Goal: Book appointment/travel/reservation

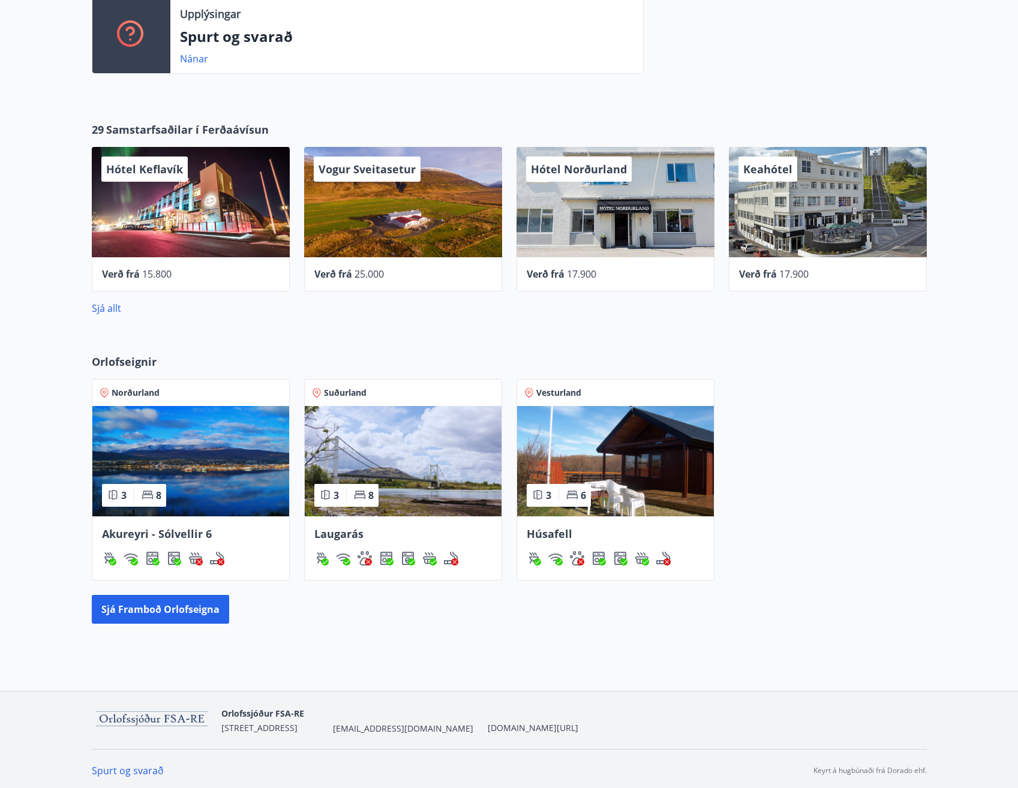
scroll to position [521, 0]
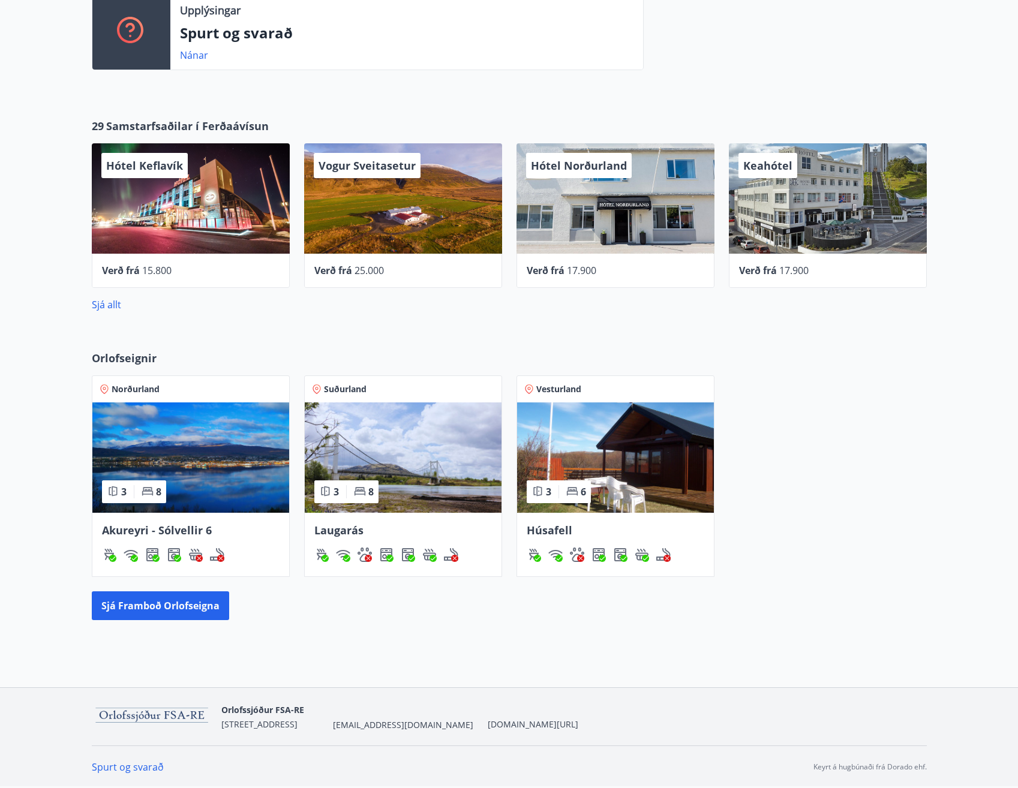
click at [131, 493] on div "3 8" at bounding box center [134, 492] width 64 height 23
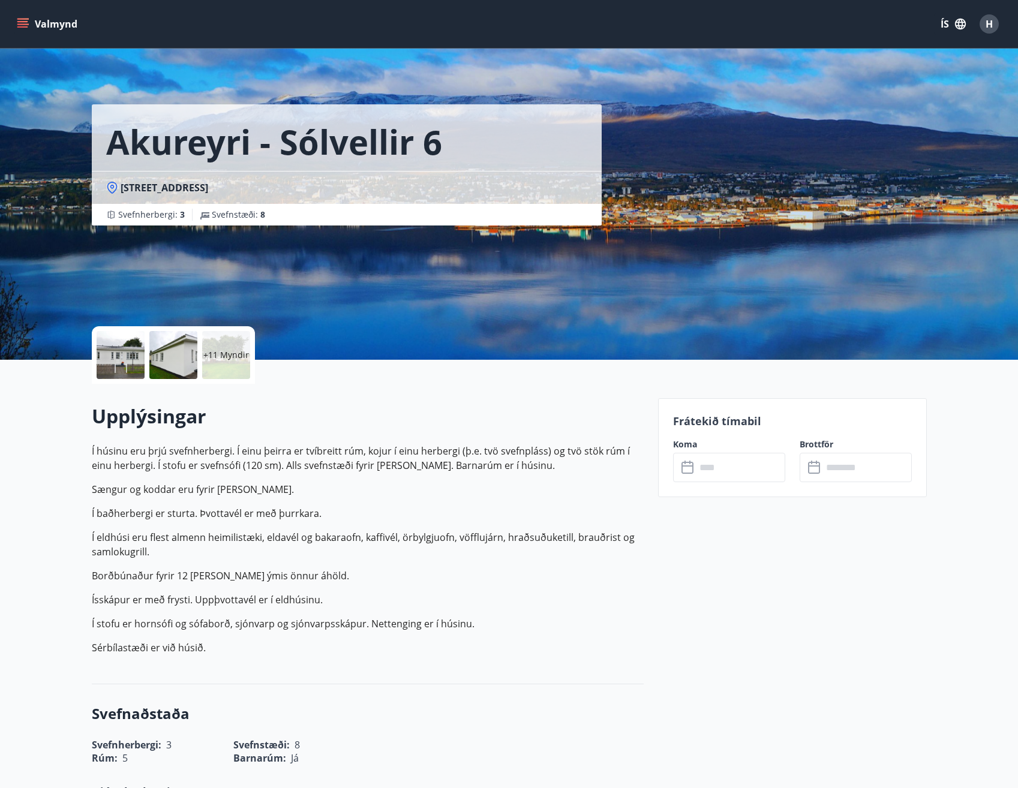
click at [125, 341] on div at bounding box center [121, 355] width 48 height 48
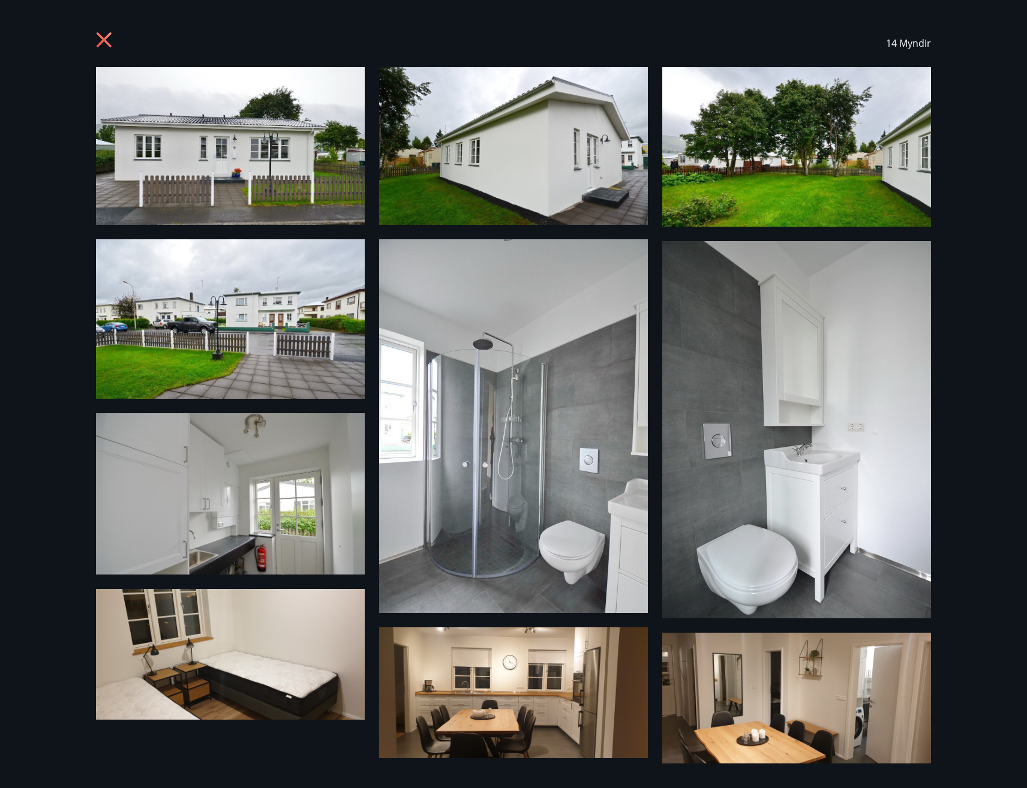
click at [239, 181] on img at bounding box center [230, 146] width 269 height 158
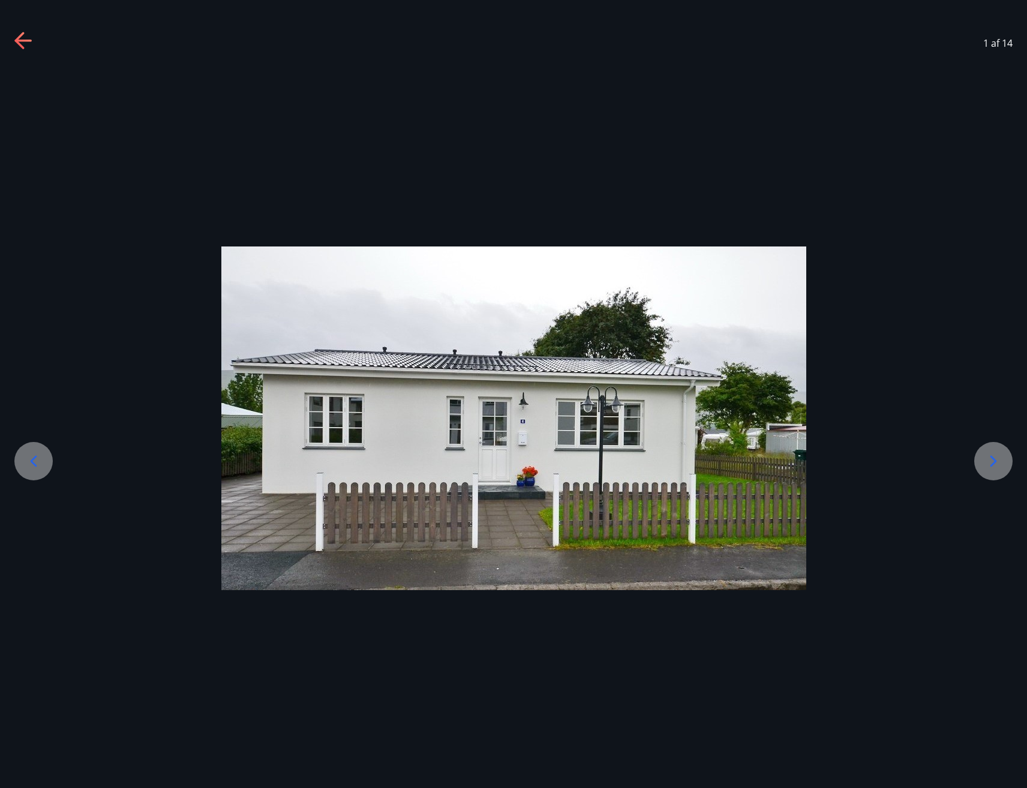
click at [998, 454] on icon at bounding box center [993, 461] width 19 height 19
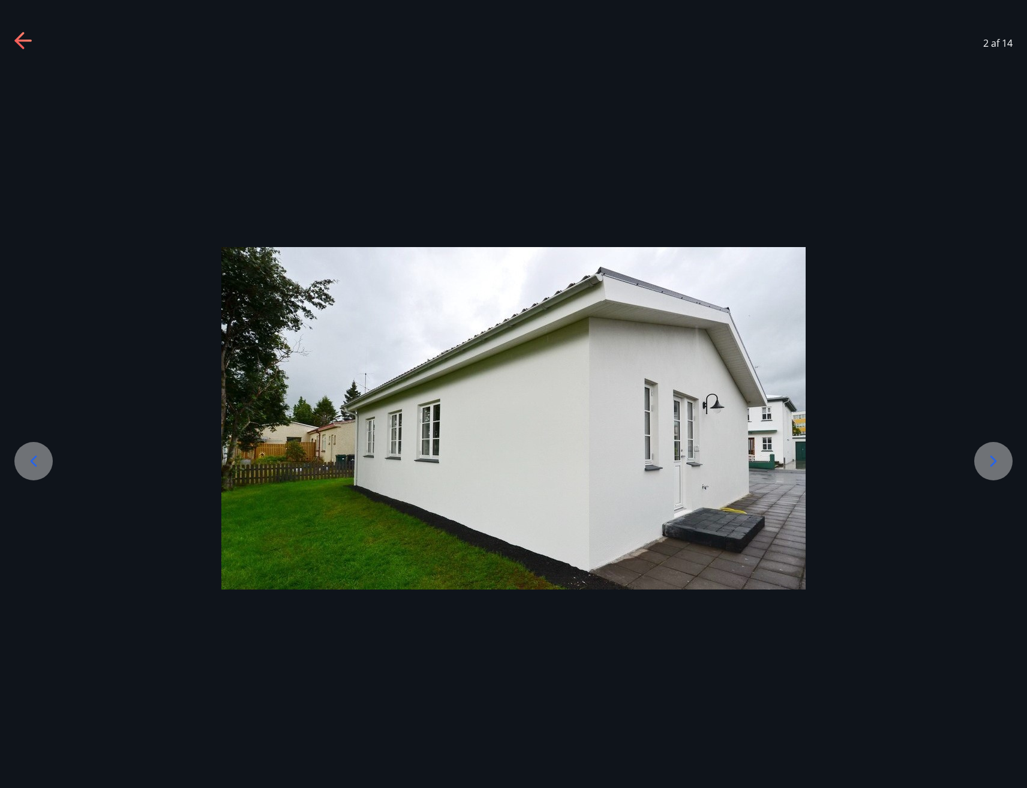
click at [995, 456] on icon at bounding box center [993, 461] width 19 height 19
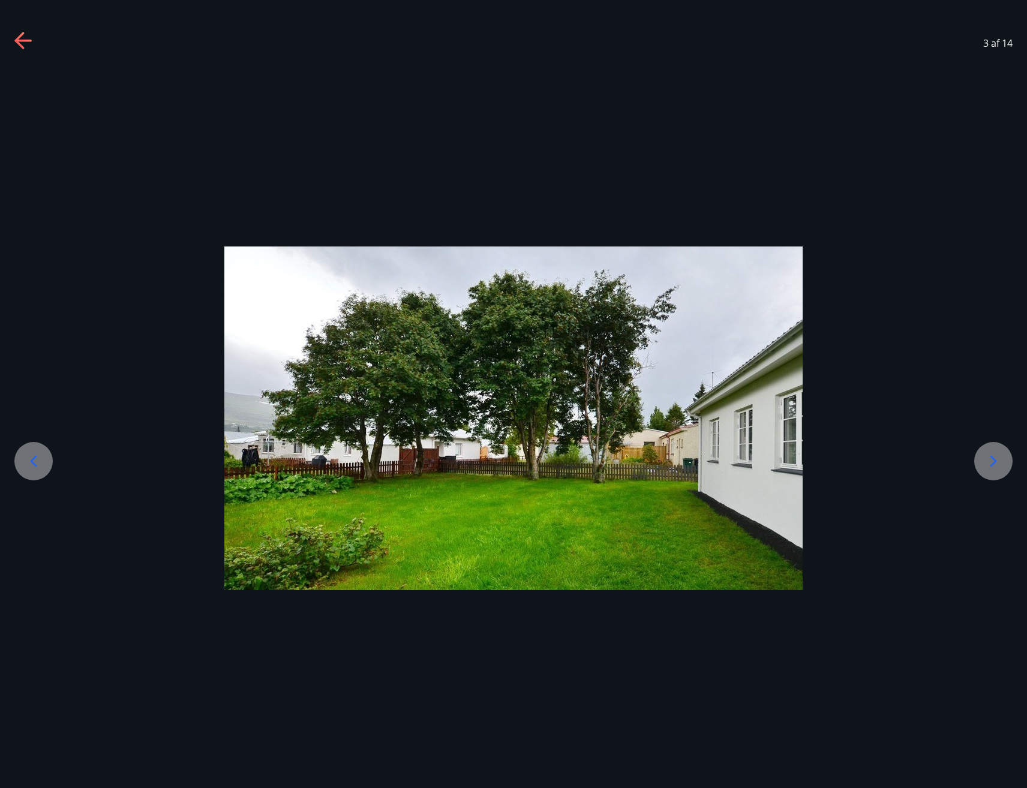
click at [995, 456] on icon at bounding box center [993, 461] width 19 height 19
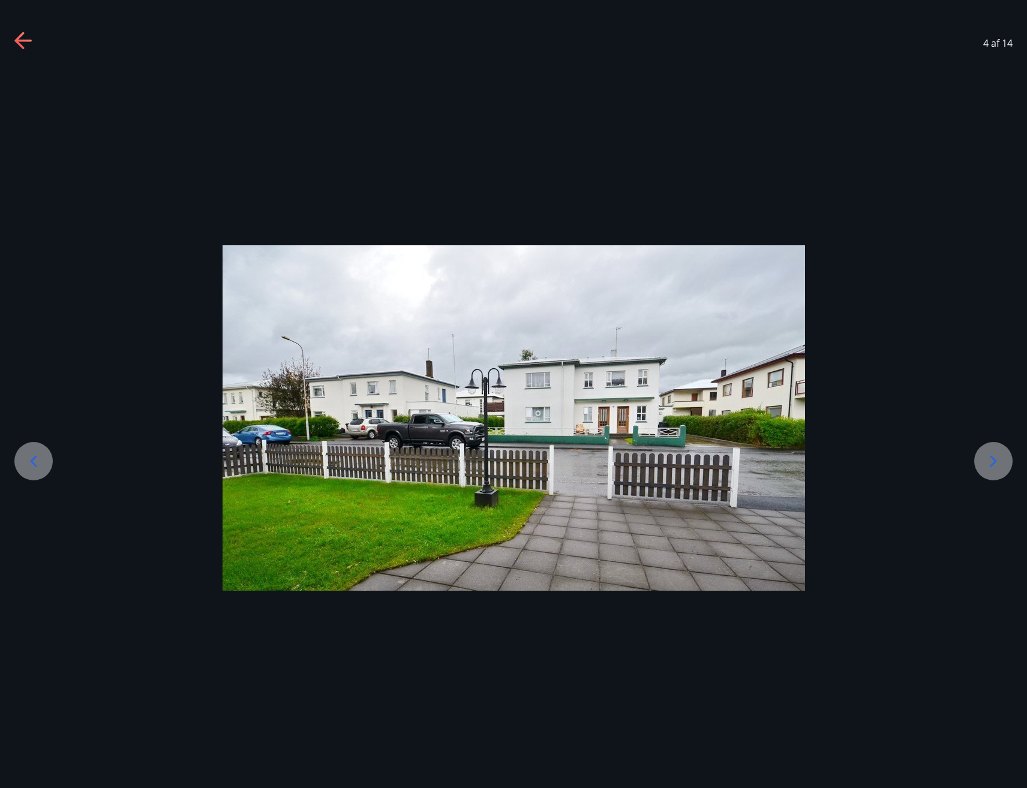
click at [995, 456] on icon at bounding box center [993, 461] width 19 height 19
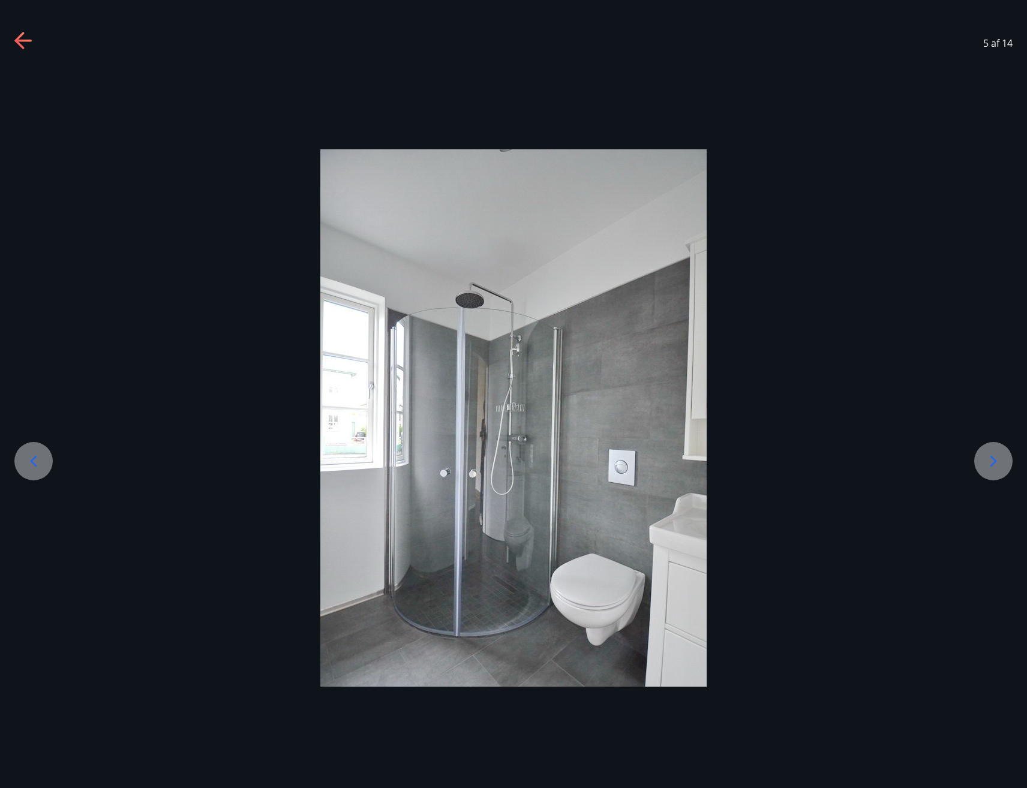
click at [995, 456] on icon at bounding box center [993, 461] width 19 height 19
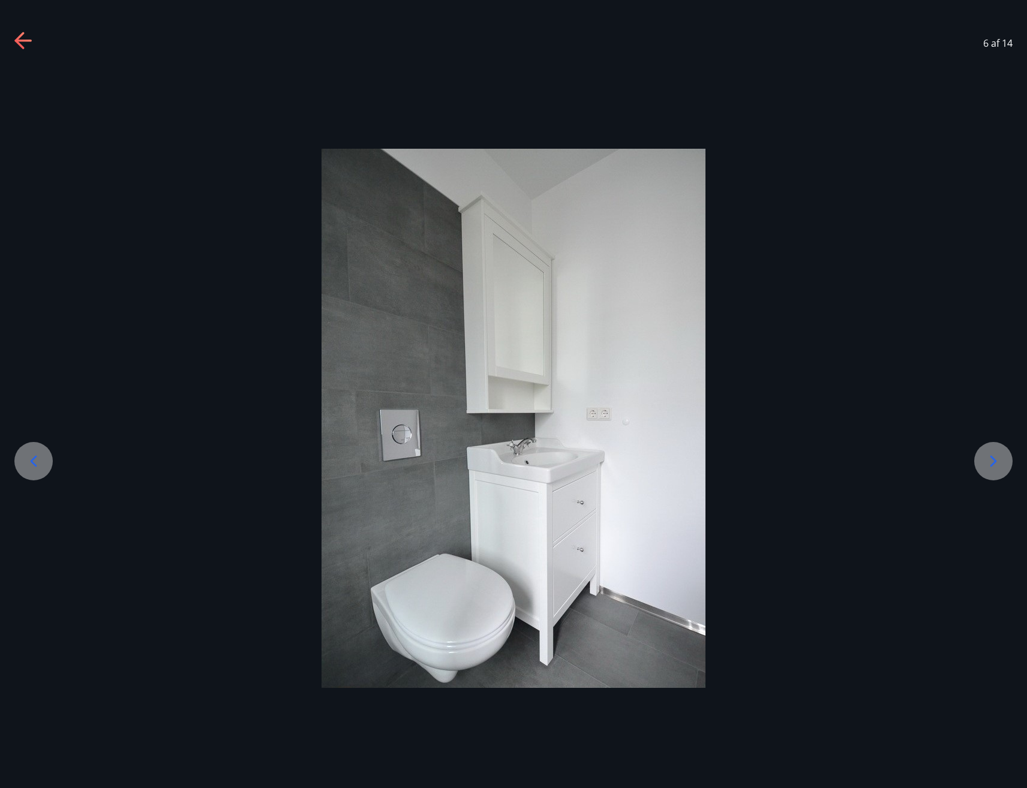
click at [995, 456] on icon at bounding box center [993, 461] width 19 height 19
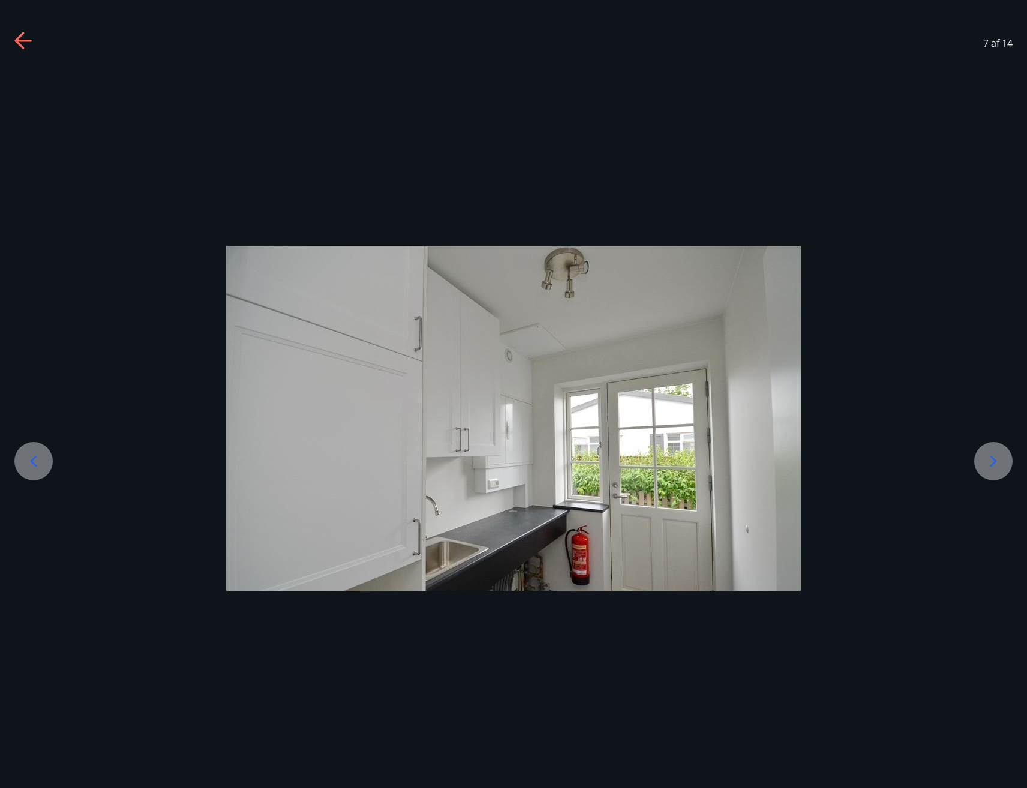
click at [995, 456] on icon at bounding box center [993, 461] width 19 height 19
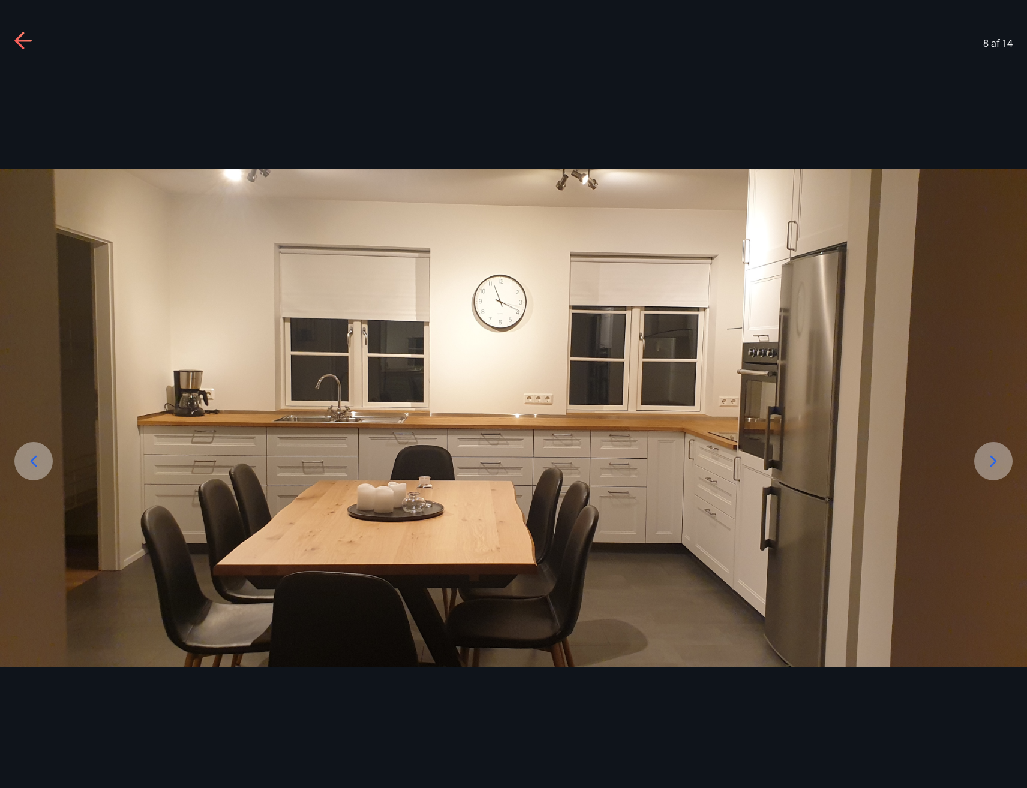
click at [995, 463] on icon at bounding box center [993, 461] width 19 height 19
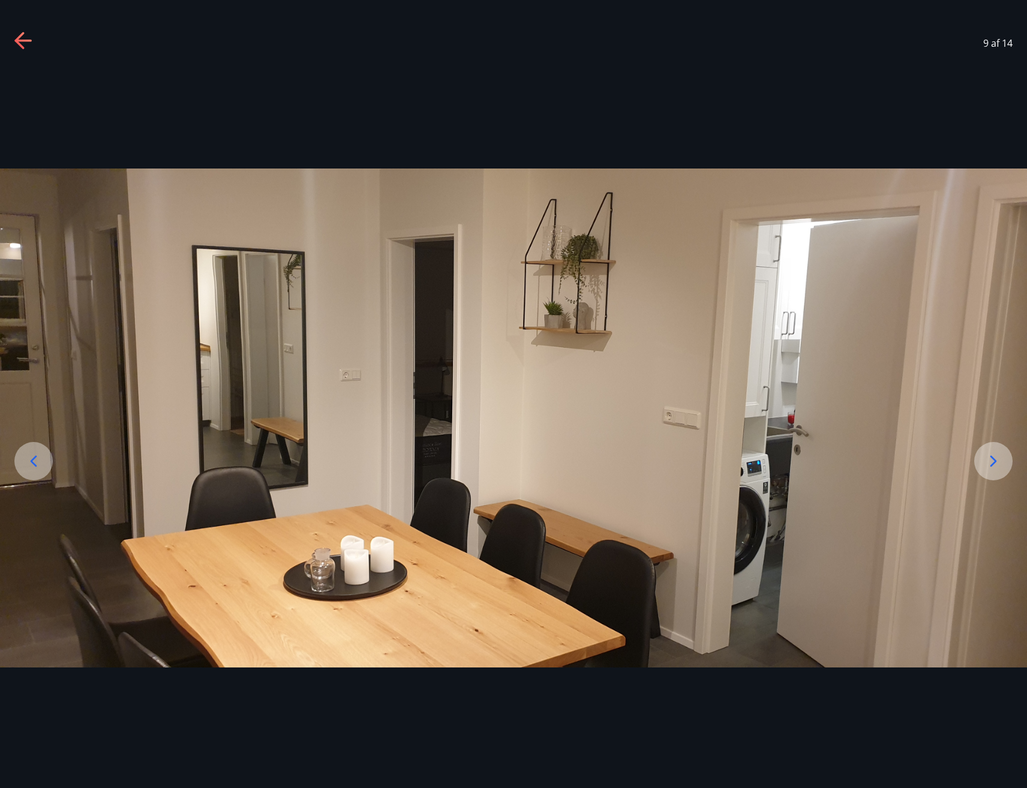
click at [995, 463] on icon at bounding box center [993, 461] width 19 height 19
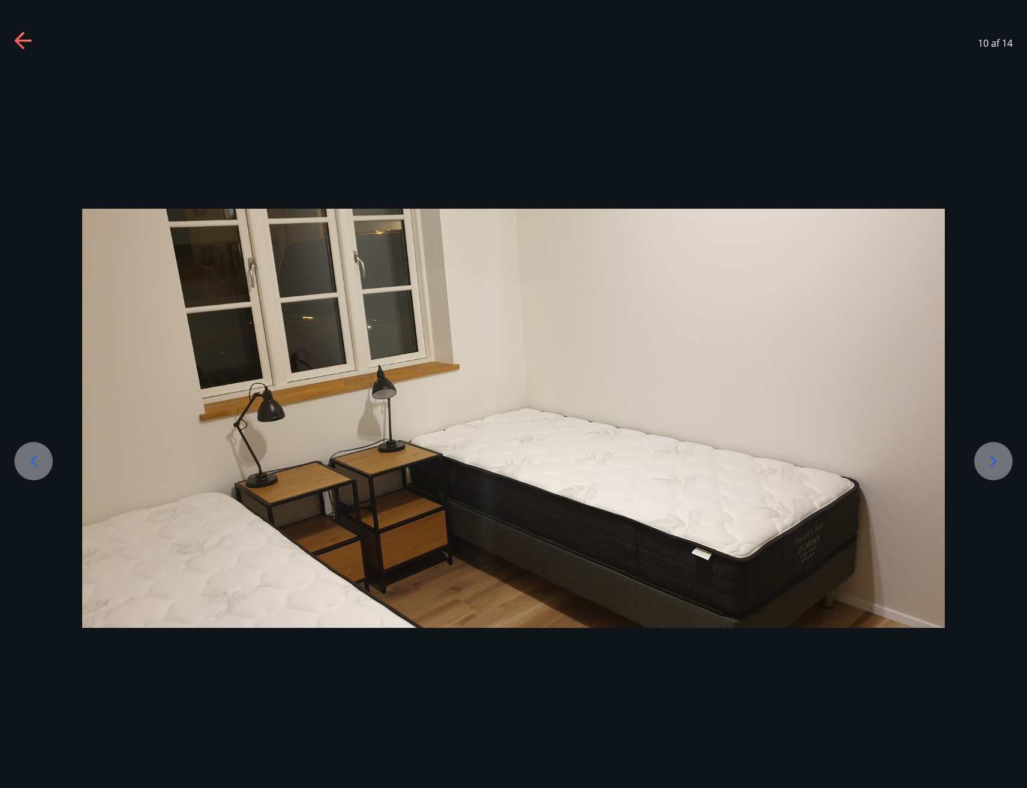
click at [987, 454] on icon at bounding box center [993, 461] width 19 height 19
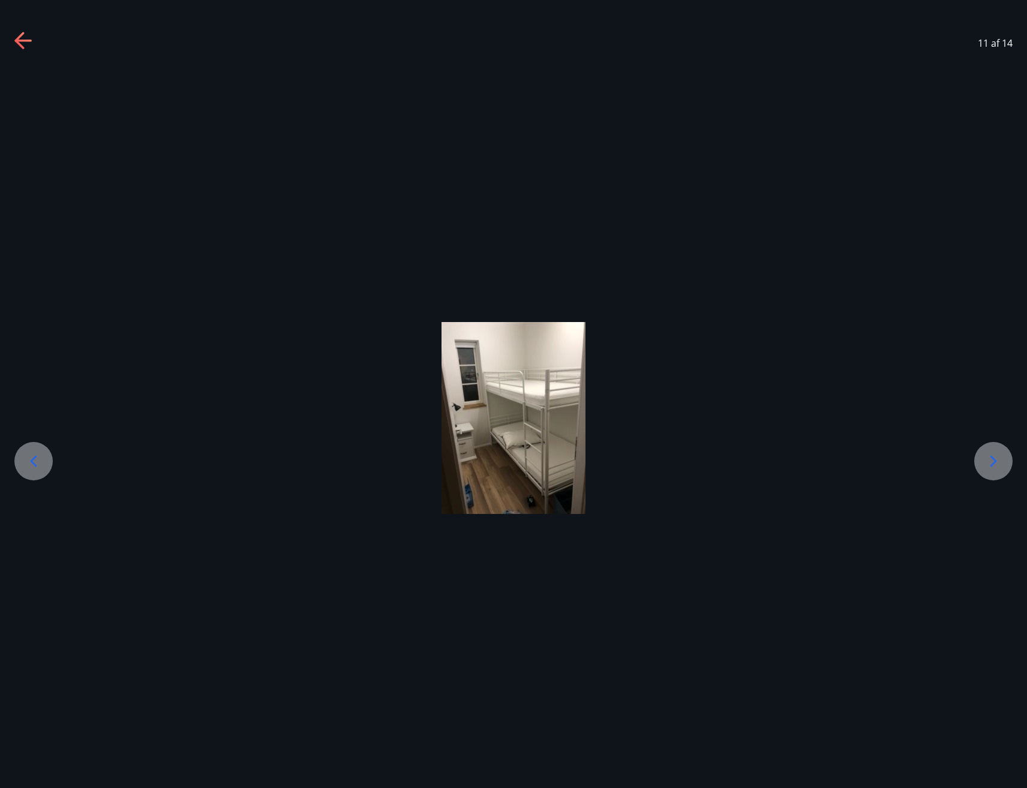
click at [991, 458] on icon at bounding box center [993, 461] width 19 height 19
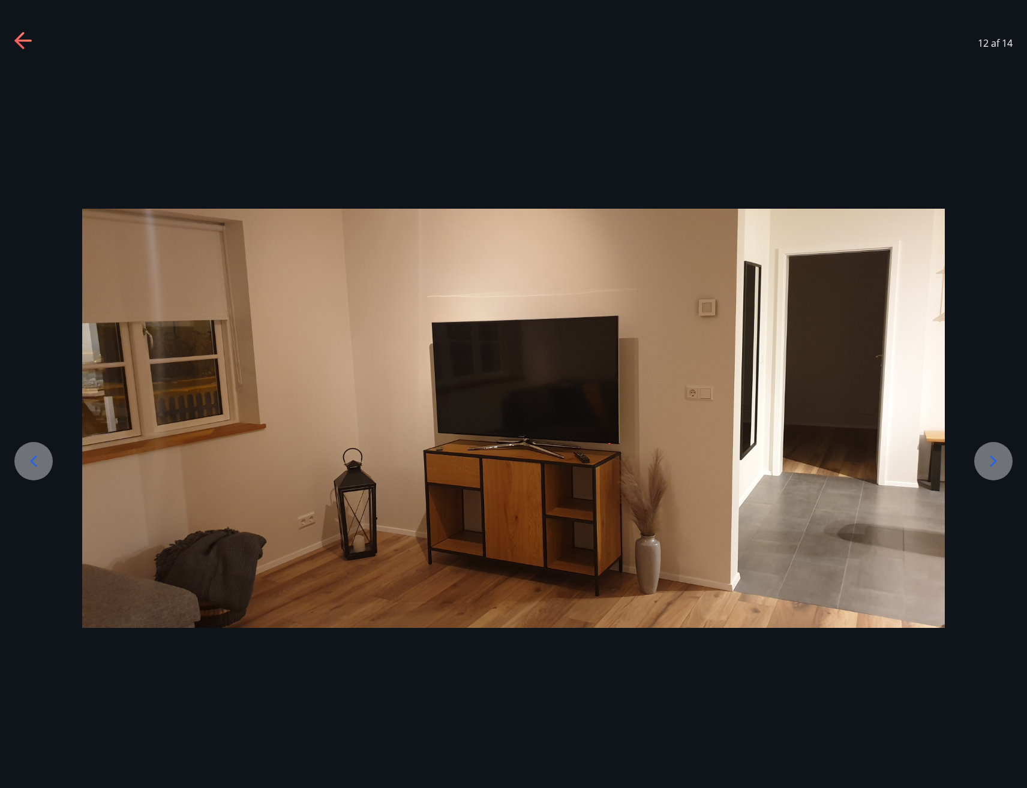
click at [991, 458] on icon at bounding box center [993, 461] width 19 height 19
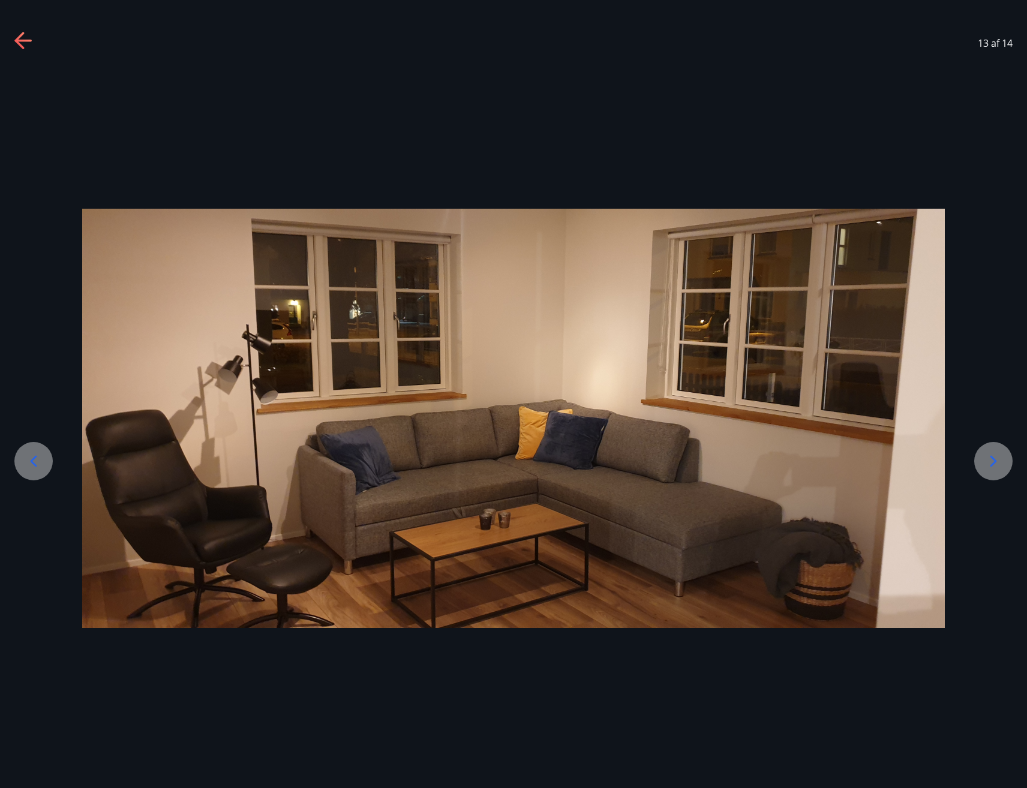
click at [997, 452] on icon at bounding box center [993, 461] width 19 height 19
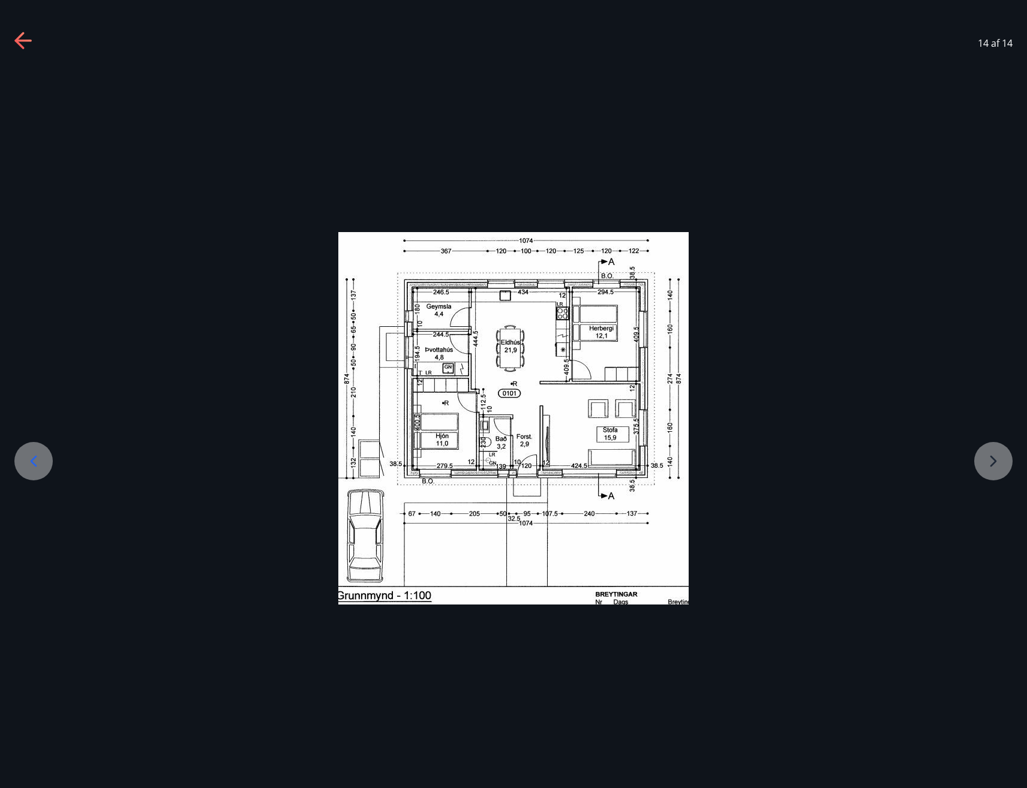
click at [998, 454] on div at bounding box center [513, 418] width 1027 height 373
click at [998, 463] on div at bounding box center [513, 418] width 1027 height 373
click at [29, 456] on icon at bounding box center [33, 461] width 19 height 19
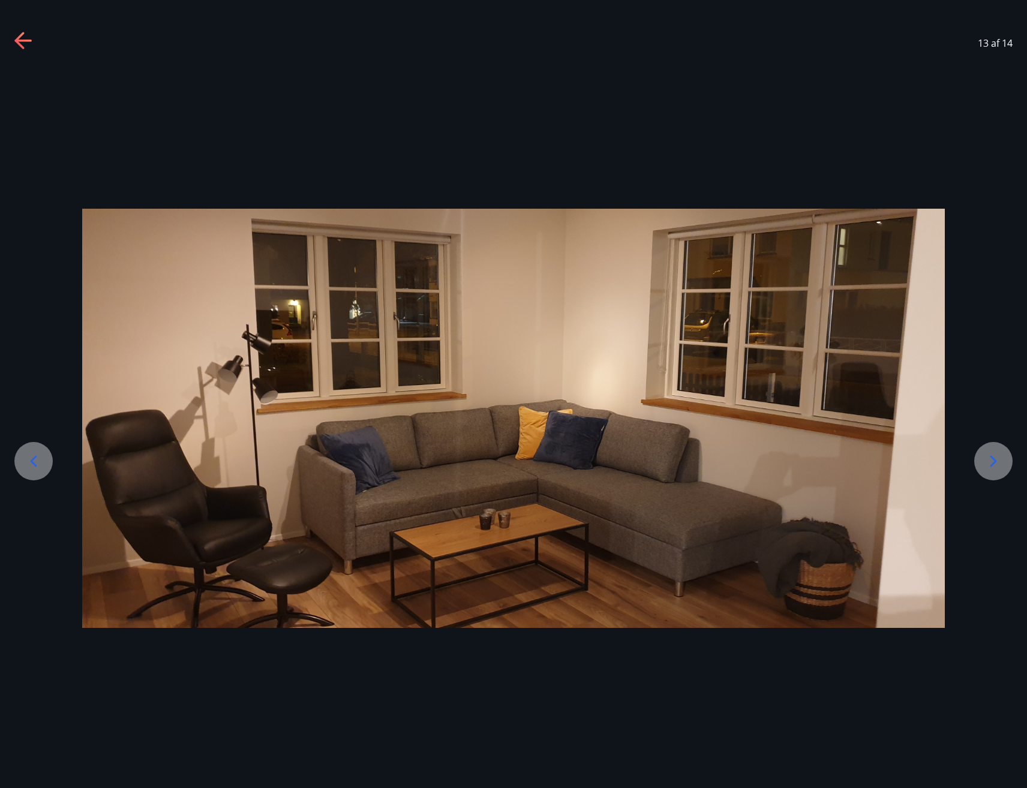
click at [29, 456] on icon at bounding box center [33, 461] width 19 height 19
click at [40, 469] on icon at bounding box center [33, 461] width 19 height 19
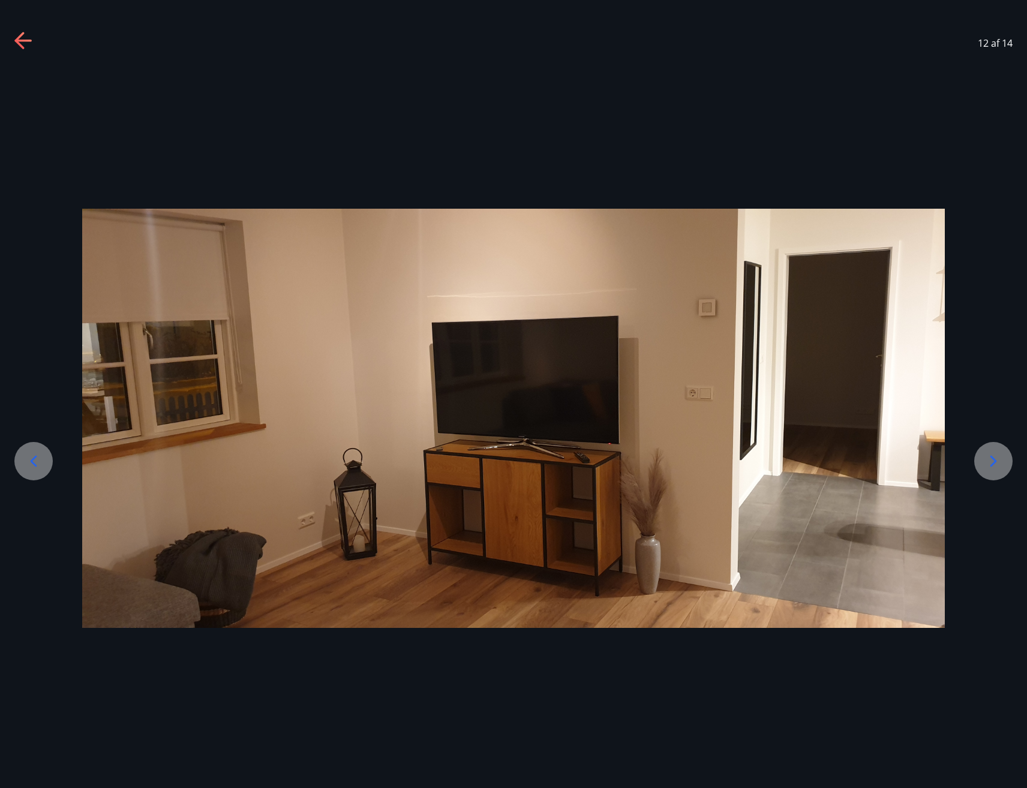
click at [40, 469] on icon at bounding box center [33, 461] width 19 height 19
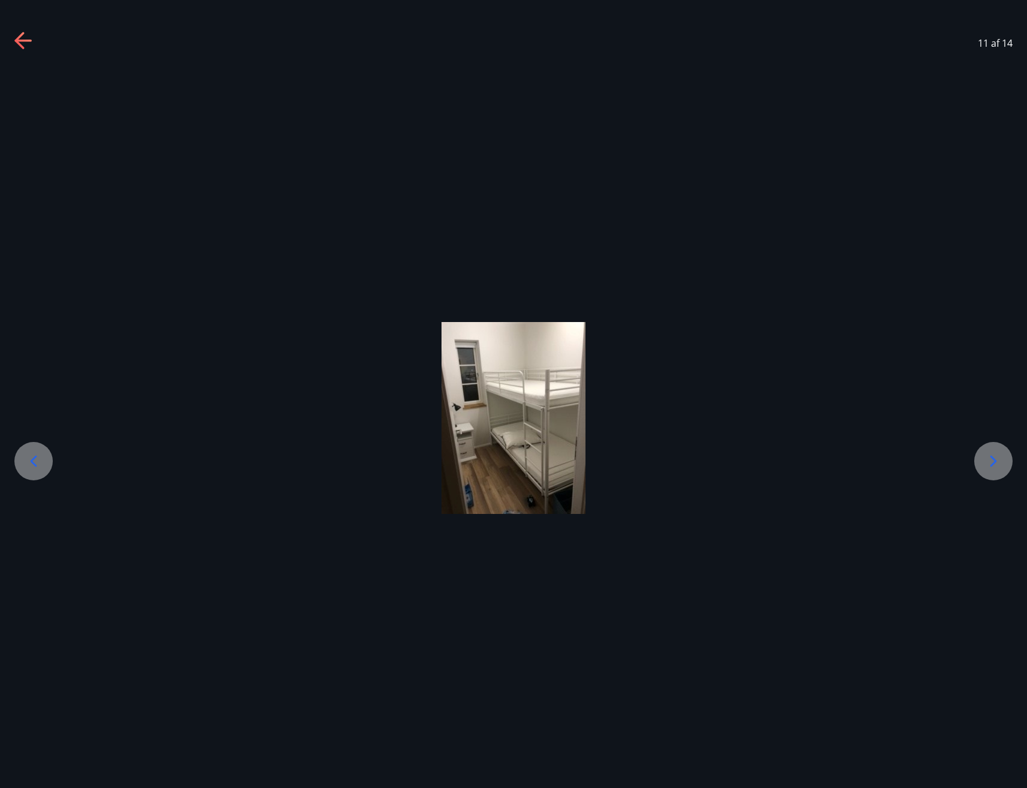
click at [40, 469] on icon at bounding box center [33, 461] width 19 height 19
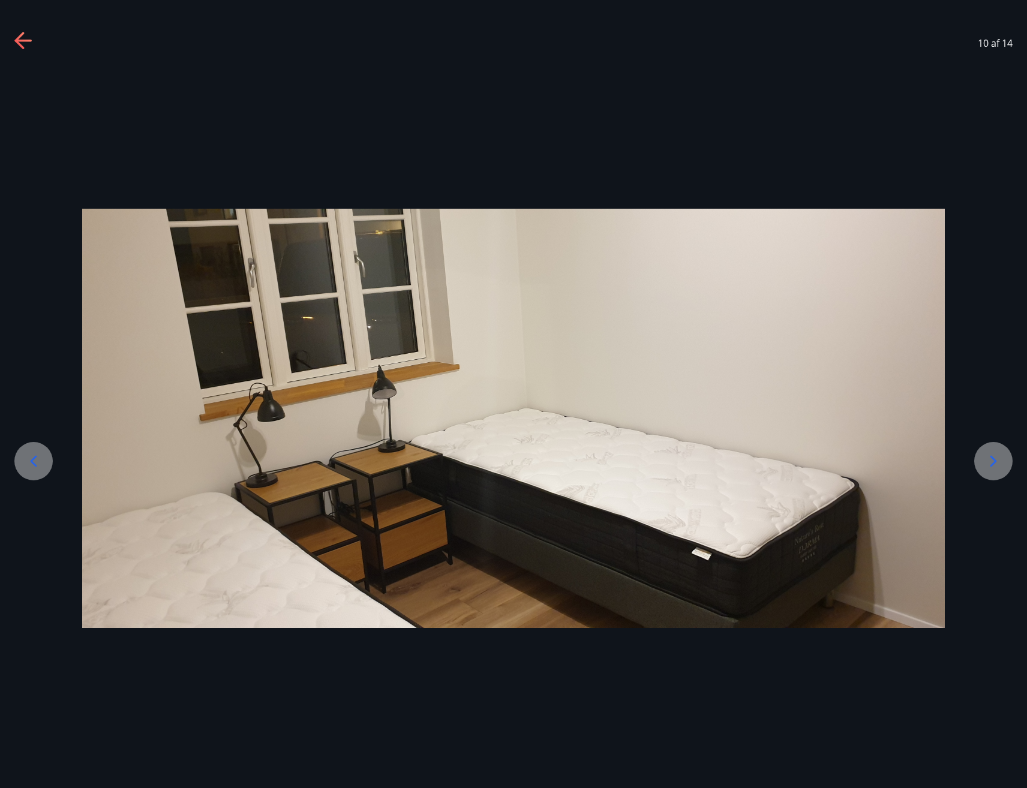
click at [40, 469] on icon at bounding box center [33, 461] width 19 height 19
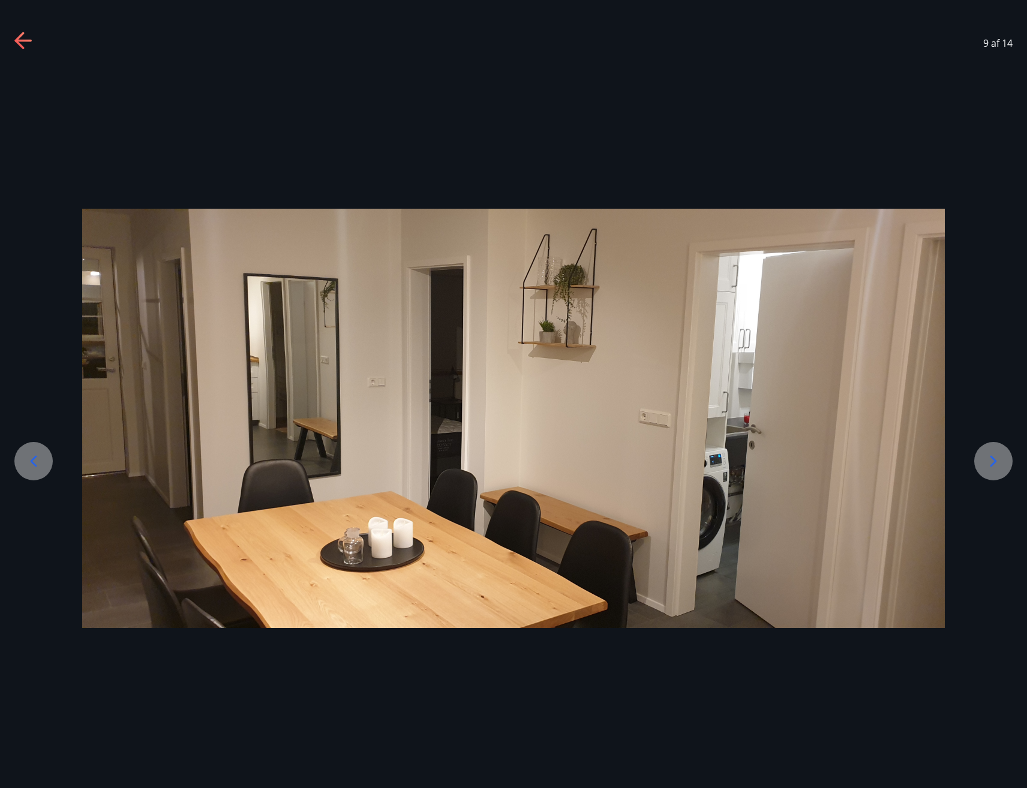
click at [40, 469] on icon at bounding box center [33, 461] width 19 height 19
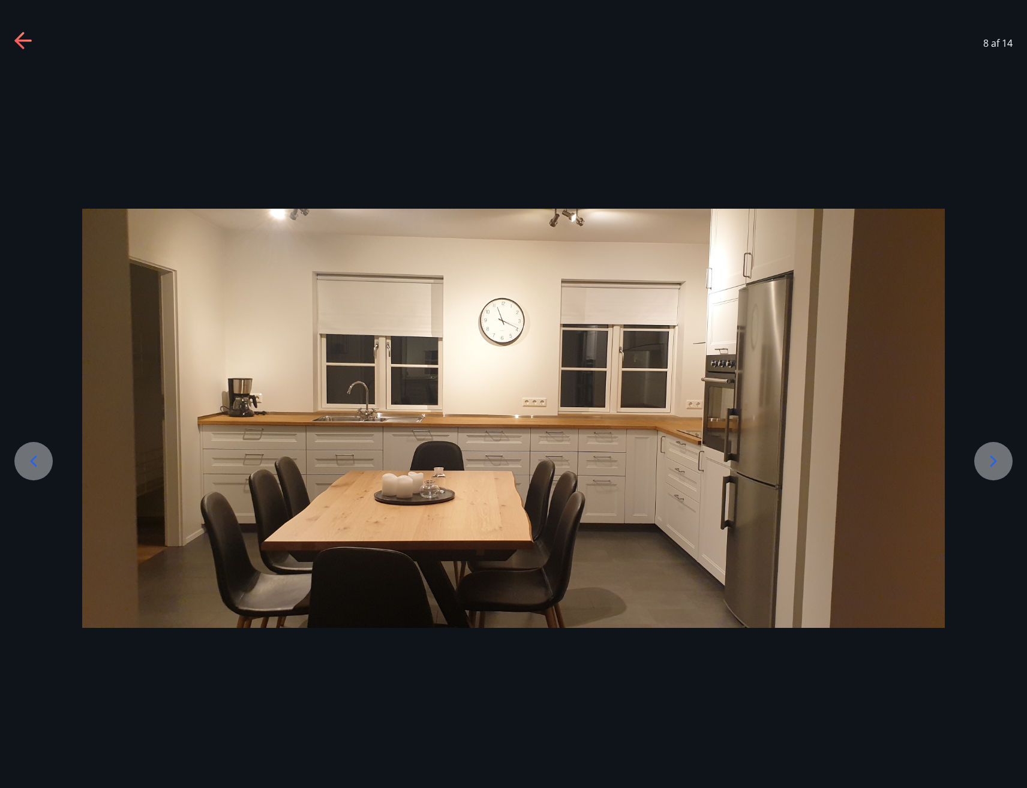
click at [40, 469] on icon at bounding box center [33, 461] width 19 height 19
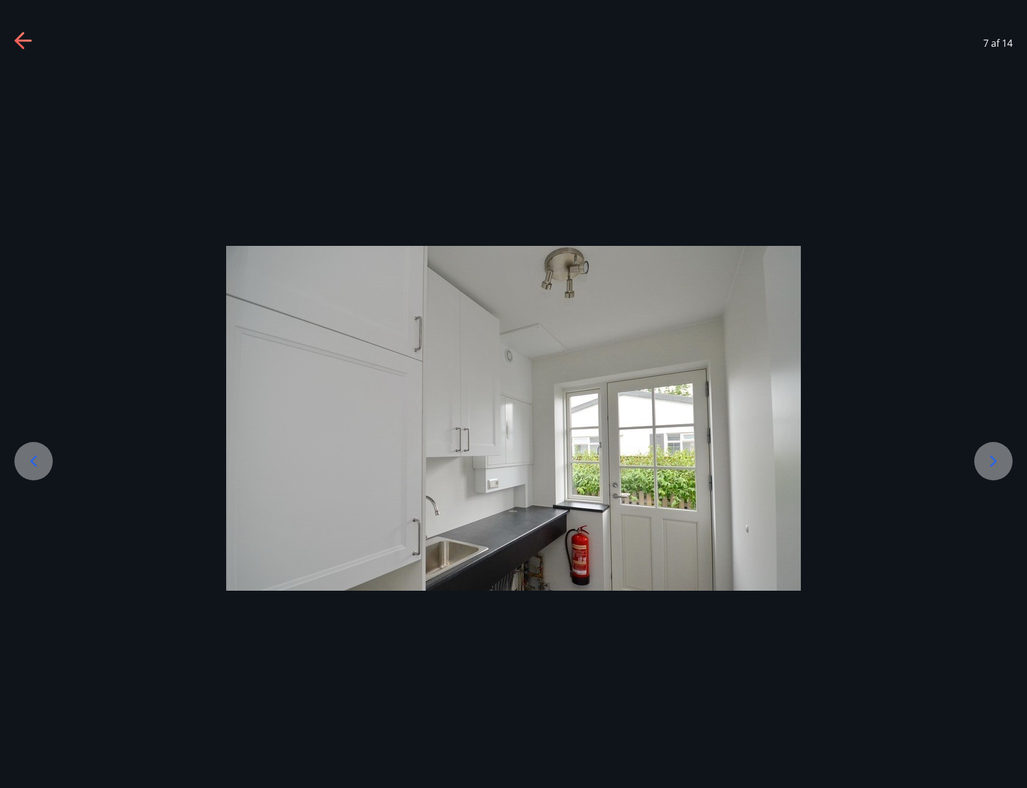
click at [40, 469] on icon at bounding box center [33, 461] width 19 height 19
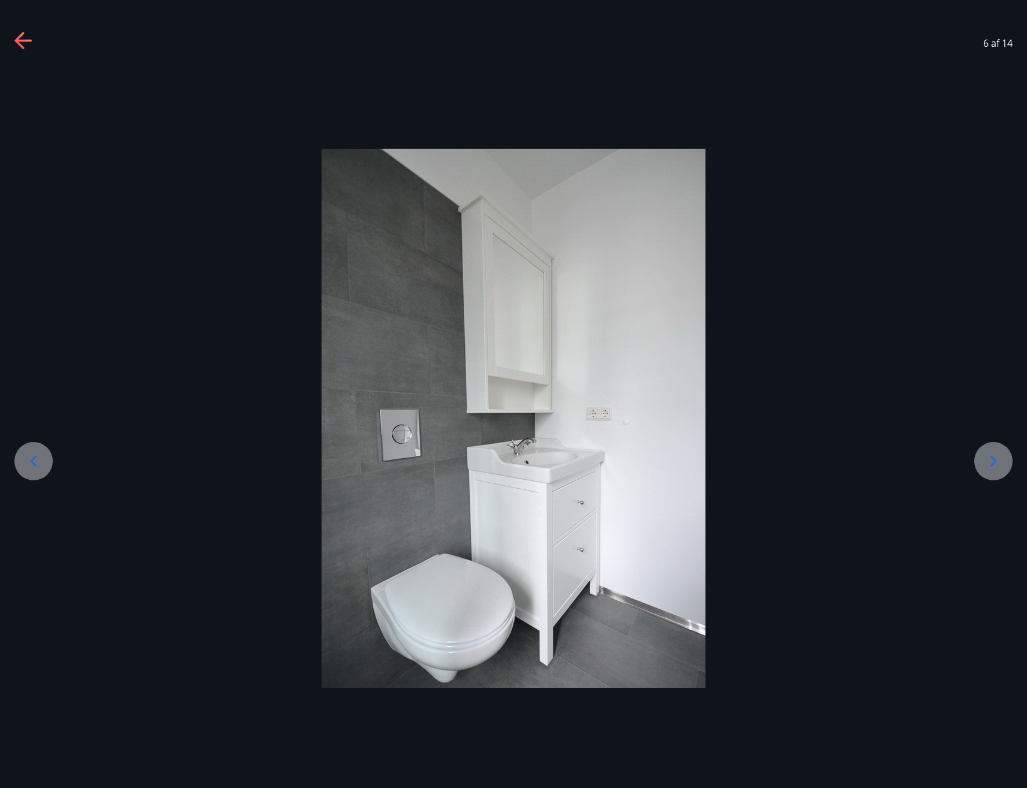
click at [40, 469] on icon at bounding box center [33, 461] width 19 height 19
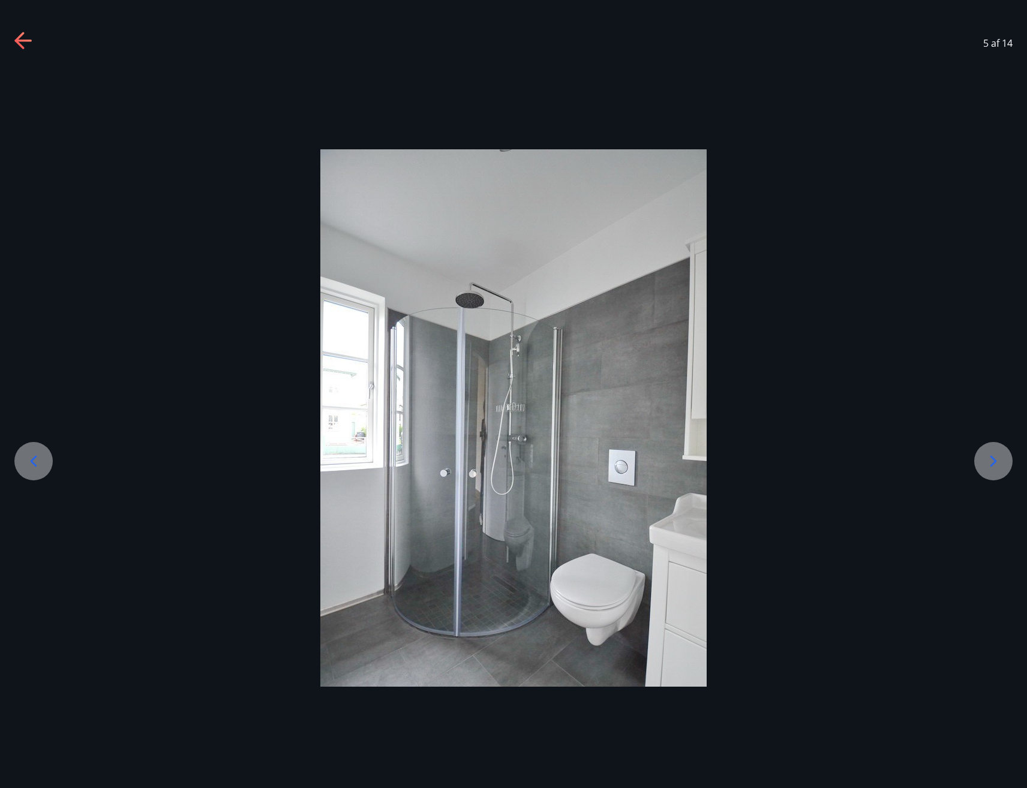
click at [40, 469] on icon at bounding box center [33, 461] width 19 height 19
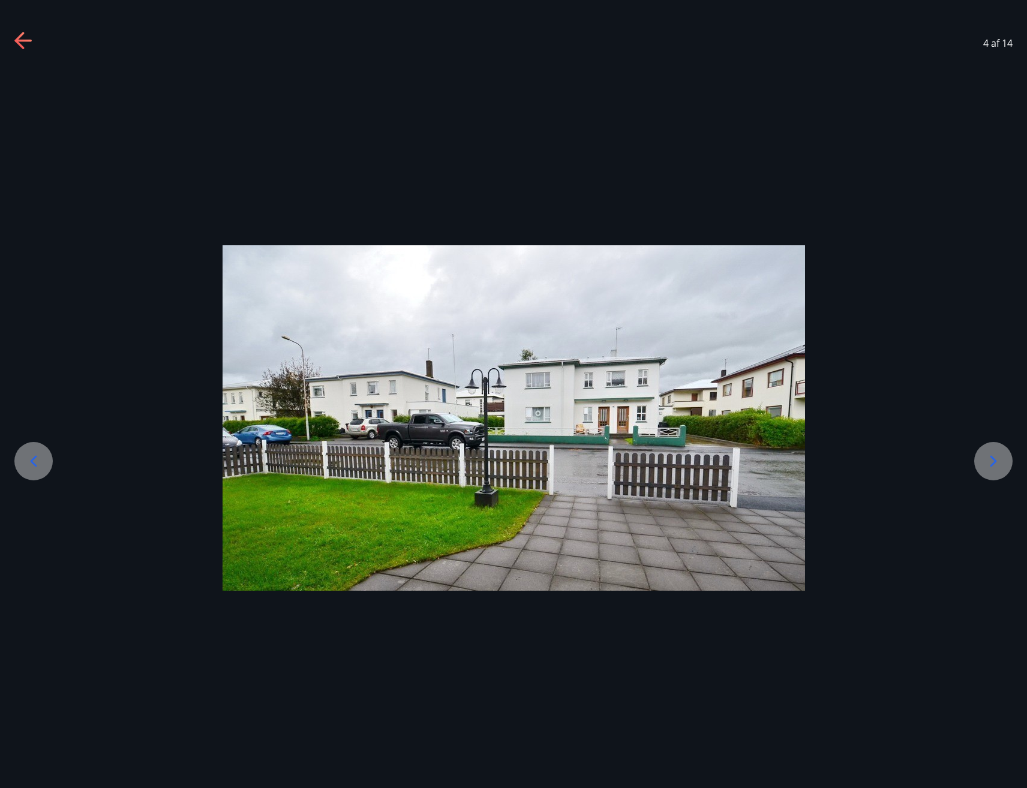
click at [40, 469] on icon at bounding box center [33, 461] width 19 height 19
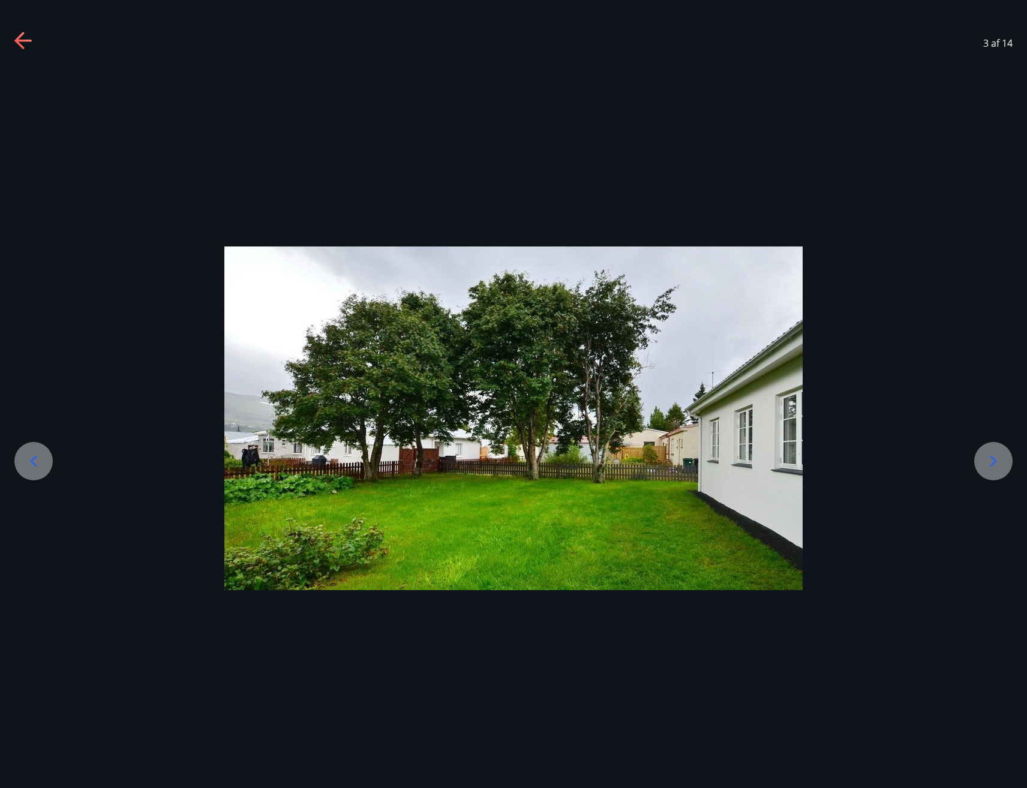
click at [39, 455] on icon at bounding box center [33, 461] width 19 height 19
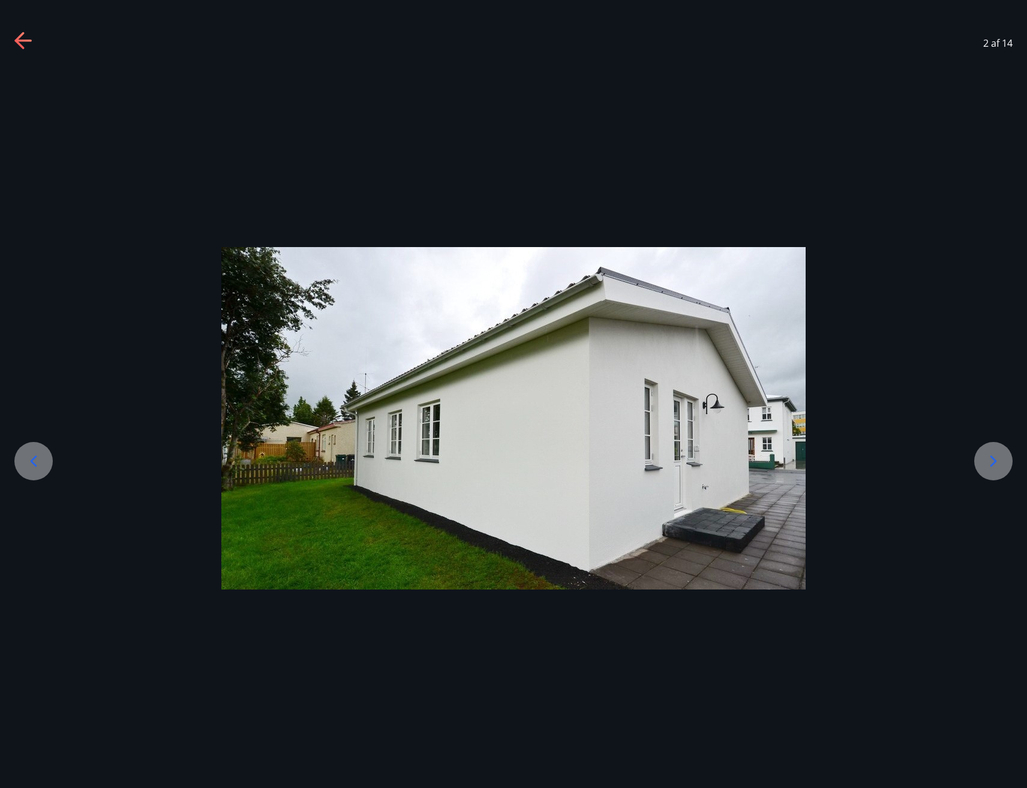
click at [39, 455] on icon at bounding box center [33, 461] width 19 height 19
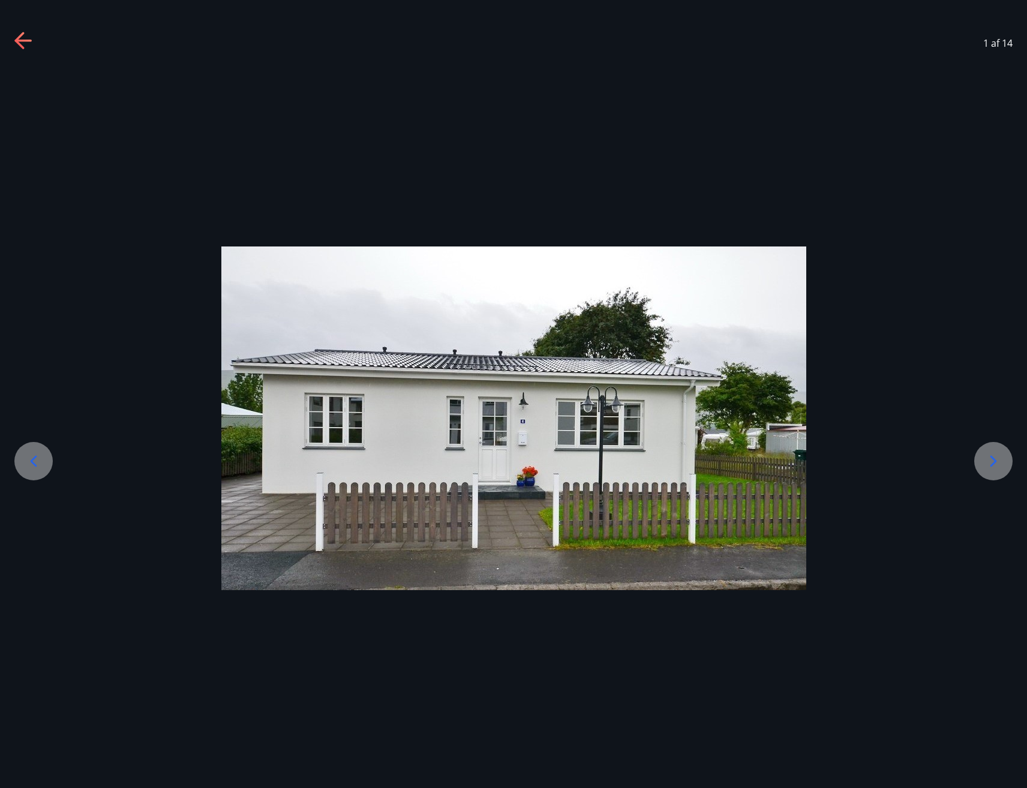
click at [24, 39] on icon at bounding box center [23, 41] width 19 height 19
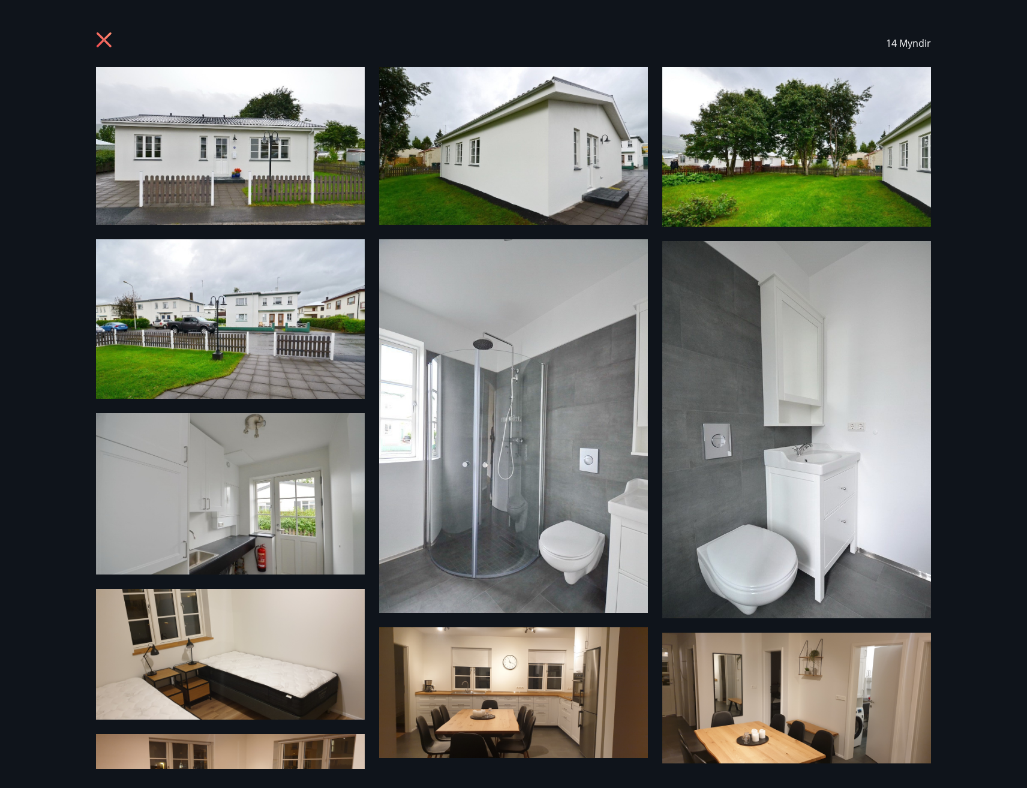
click at [101, 34] on icon at bounding box center [105, 41] width 19 height 19
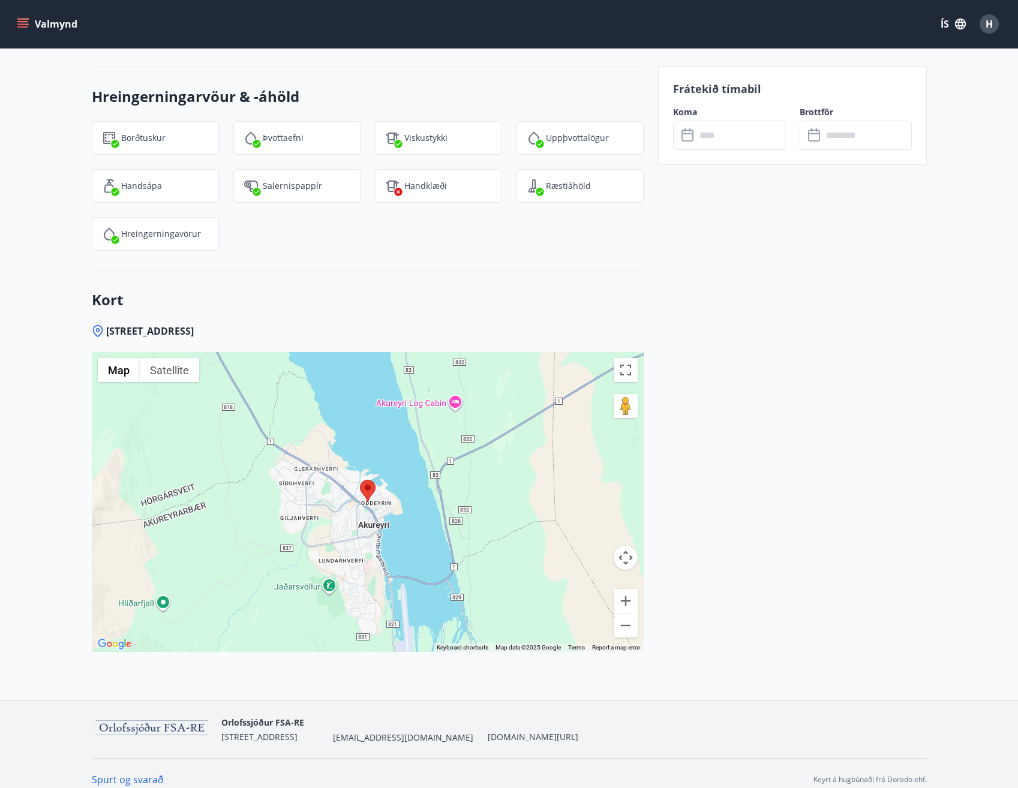
scroll to position [1607, 0]
